Goal: Task Accomplishment & Management: Complete application form

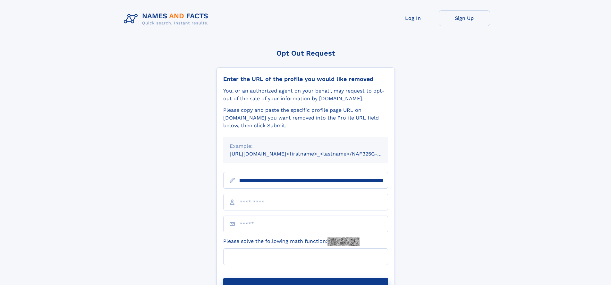
scroll to position [0, 77]
type input "**********"
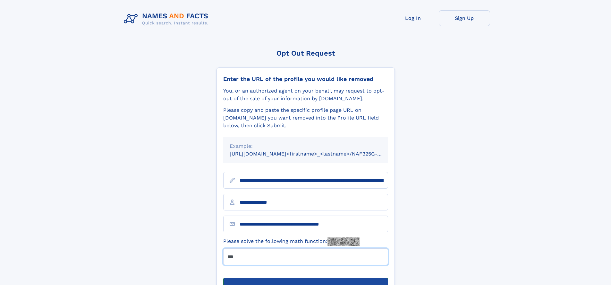
type input "***"
click at [306, 278] on button "Submit Opt Out Request" at bounding box center [305, 288] width 165 height 21
